Goal: Task Accomplishment & Management: Manage account settings

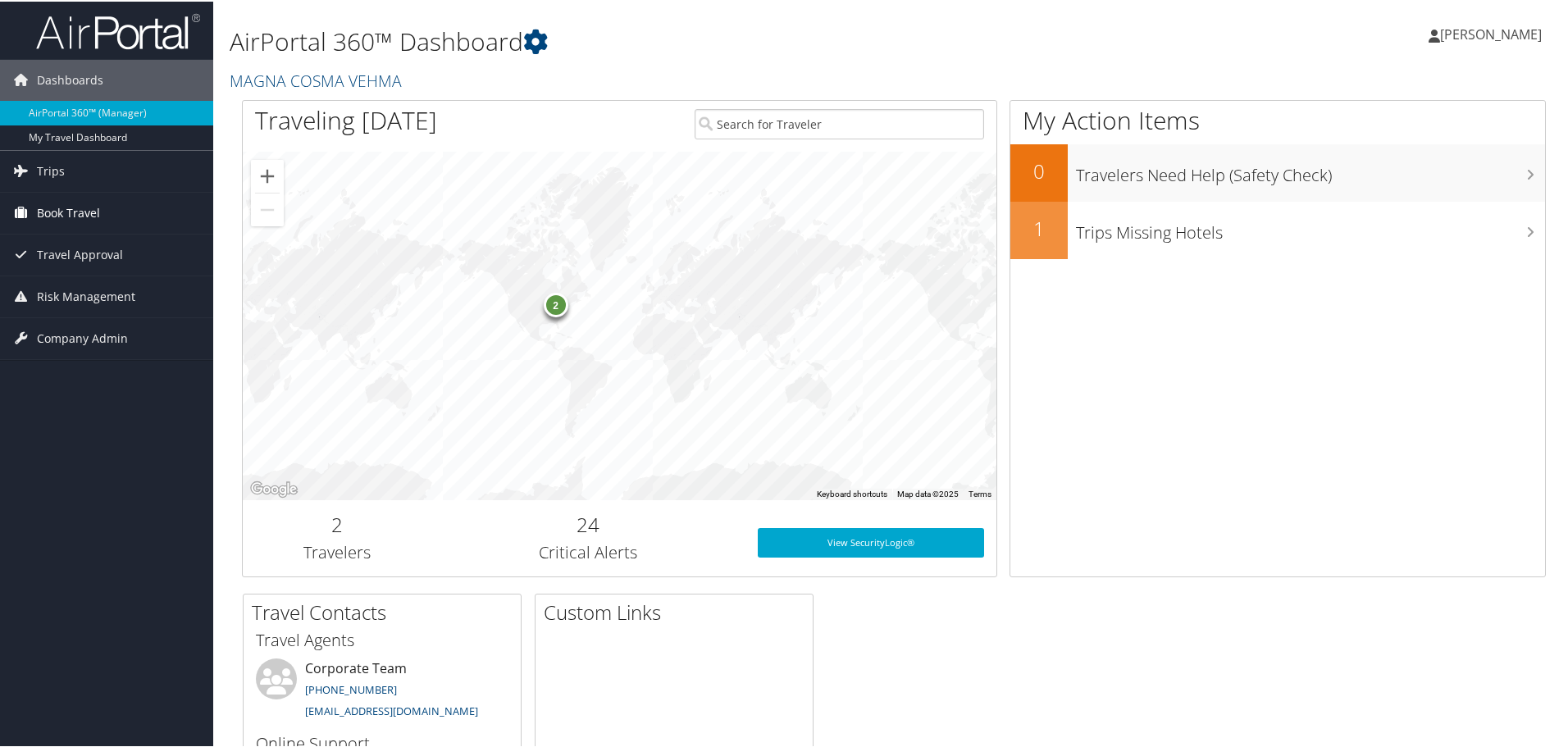
click at [64, 208] on span "Book Travel" at bounding box center [68, 211] width 63 height 41
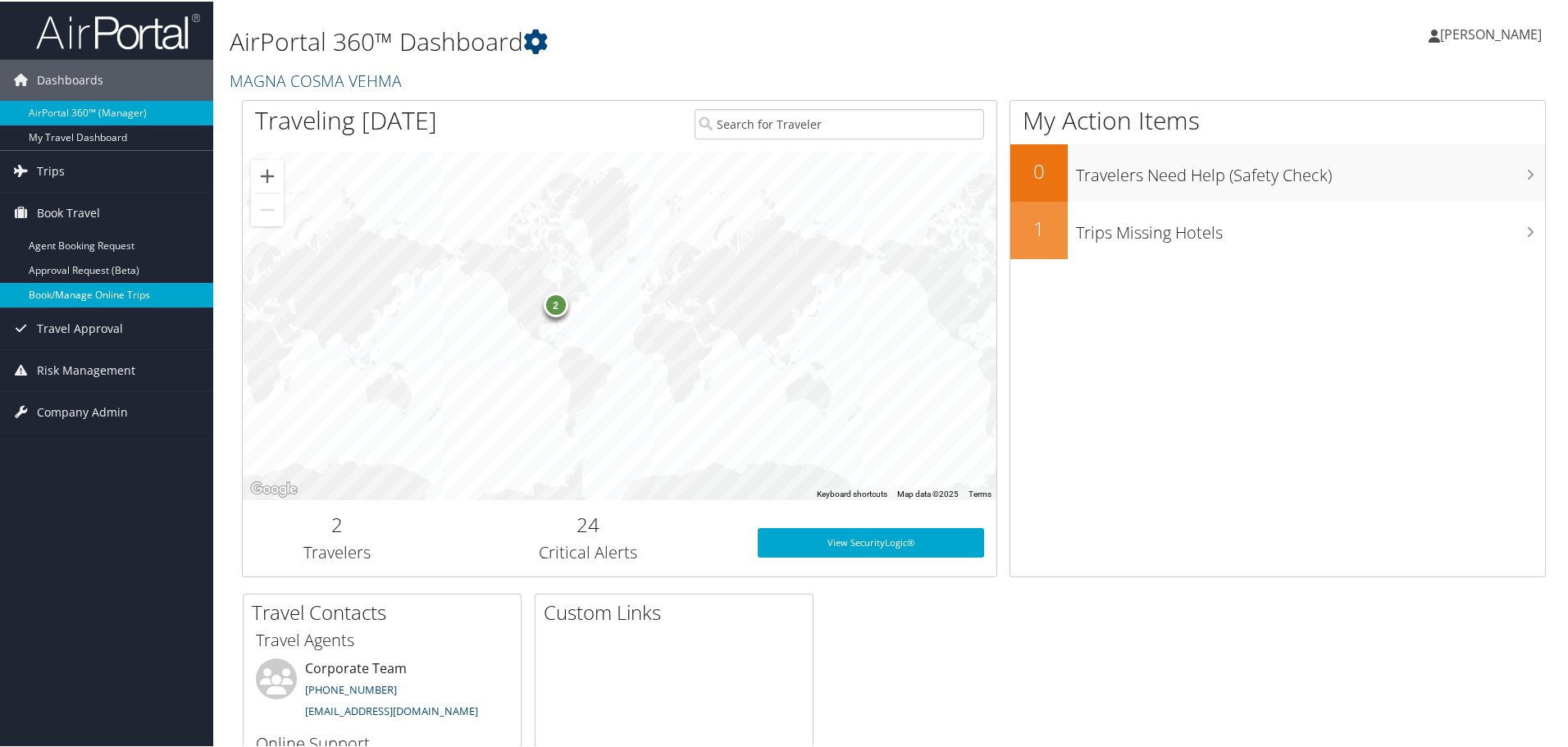
click at [110, 290] on link "Book/Manage Online Trips" at bounding box center [106, 294] width 213 height 25
click at [1465, 32] on span "[PERSON_NAME]" at bounding box center [1491, 32] width 102 height 18
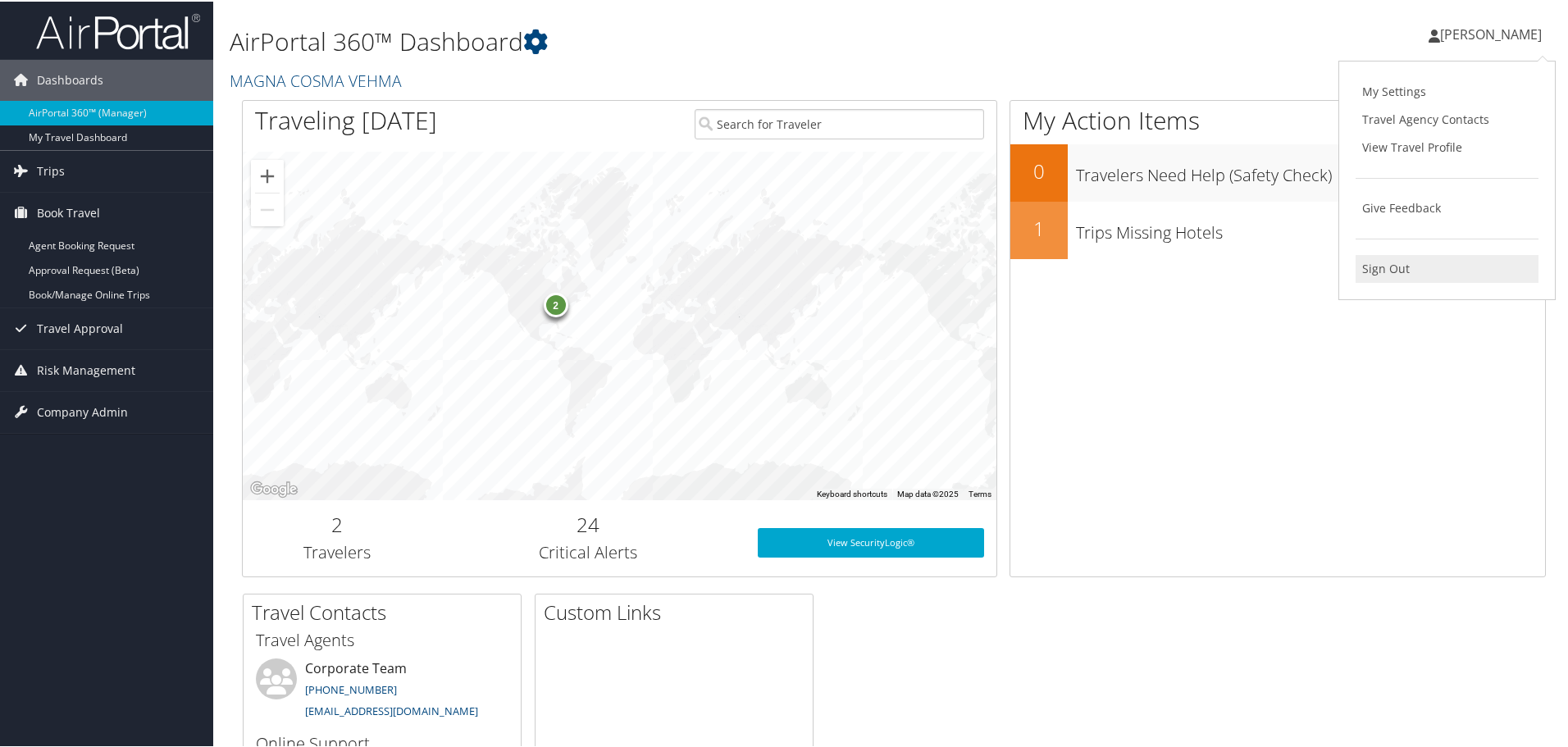
click at [1392, 267] on link "Sign Out" at bounding box center [1446, 267] width 182 height 28
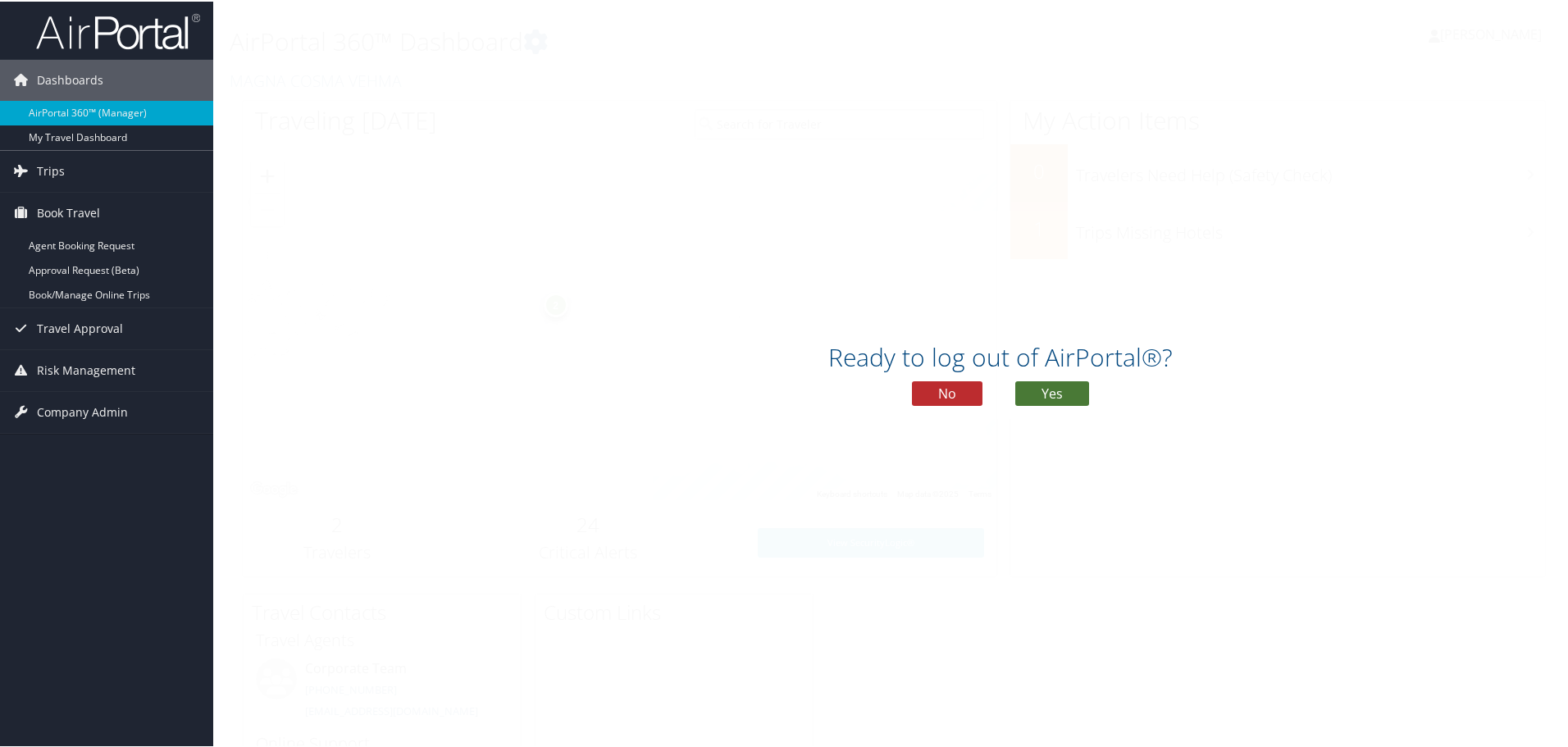
click at [1043, 387] on button "Yes" at bounding box center [1051, 392] width 74 height 25
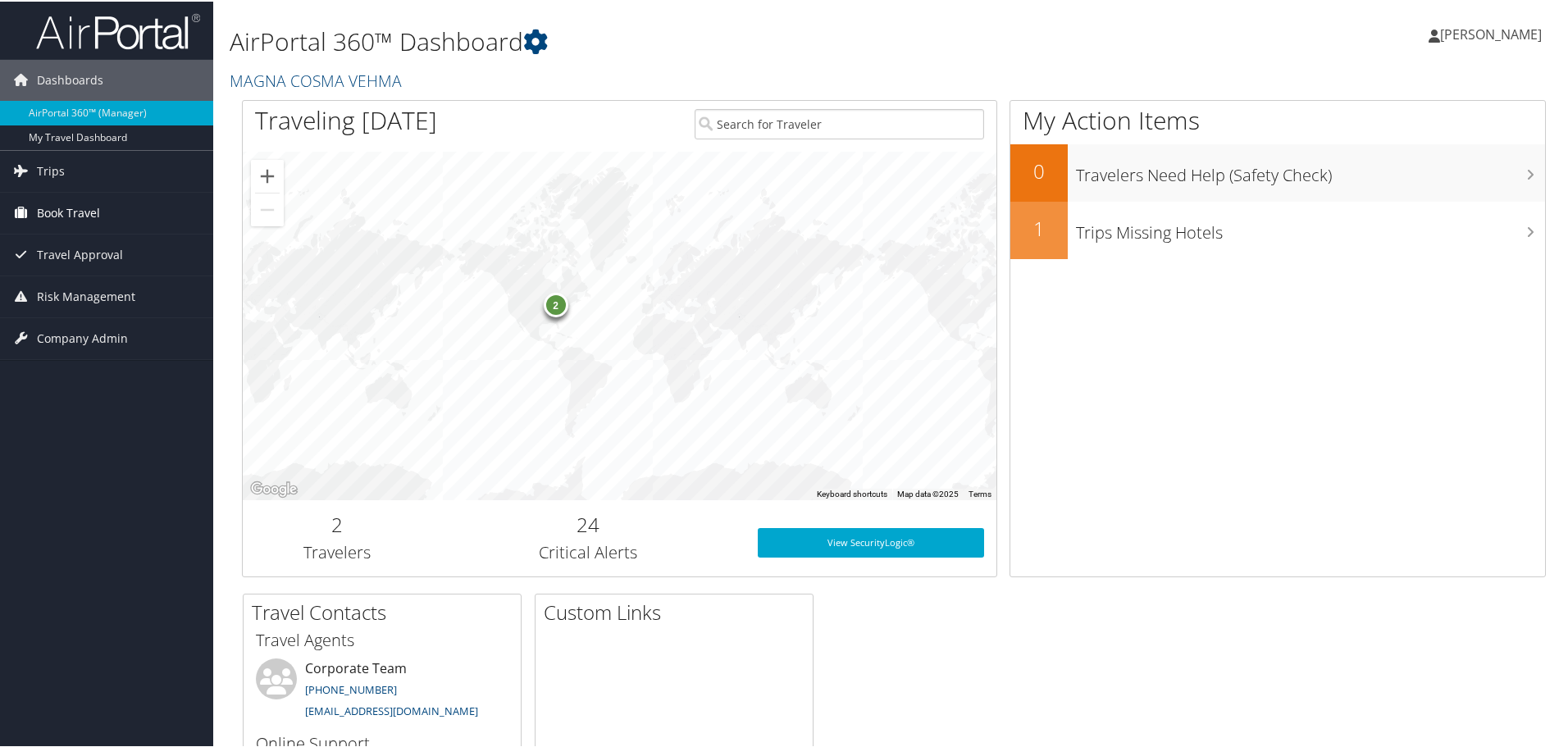
click at [78, 210] on span "Book Travel" at bounding box center [68, 211] width 63 height 41
click at [1464, 32] on span "[PERSON_NAME]" at bounding box center [1491, 32] width 102 height 18
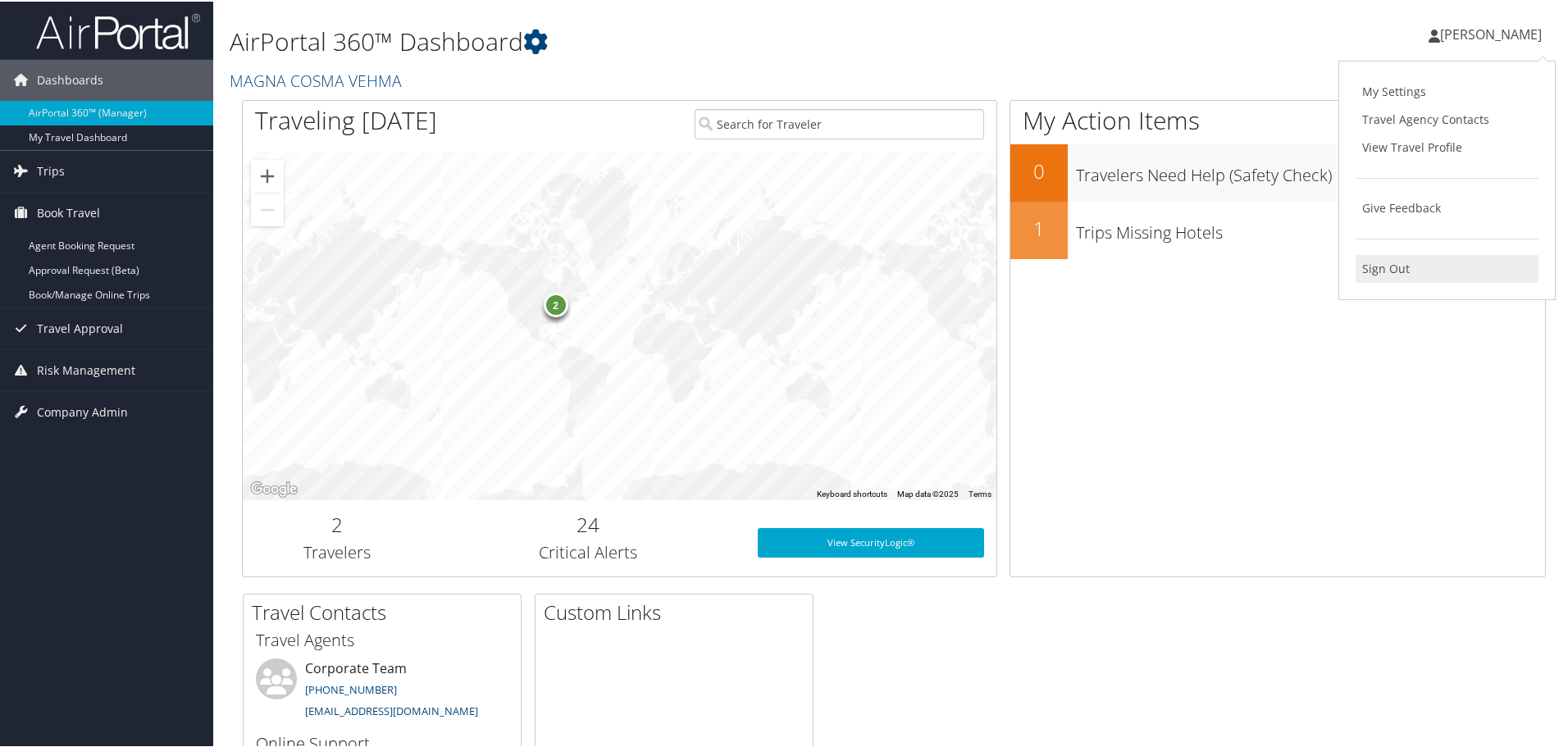
click at [1371, 272] on link "Sign Out" at bounding box center [1446, 267] width 182 height 28
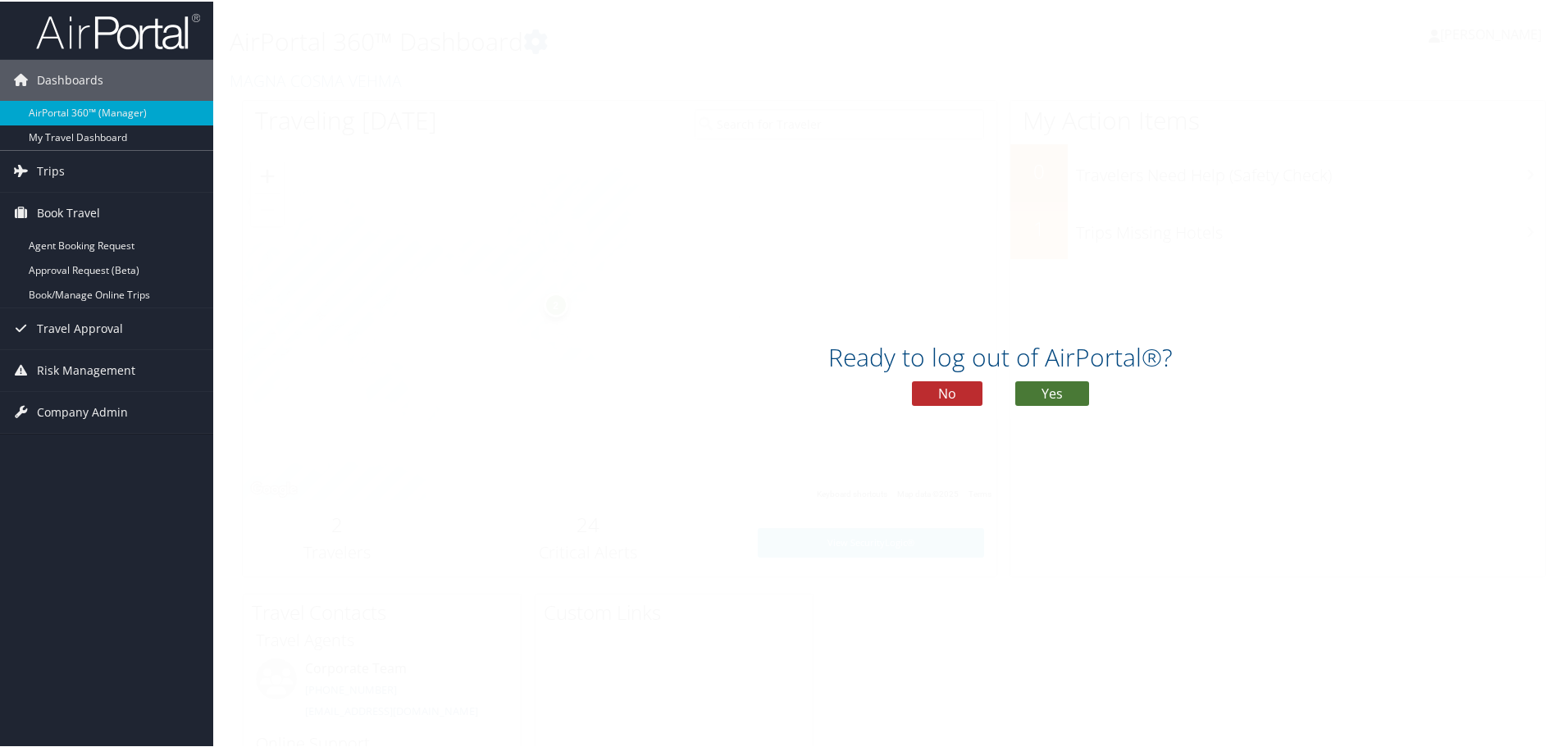
click at [1054, 392] on button "Yes" at bounding box center [1051, 392] width 74 height 25
